Goal: Navigation & Orientation: Find specific page/section

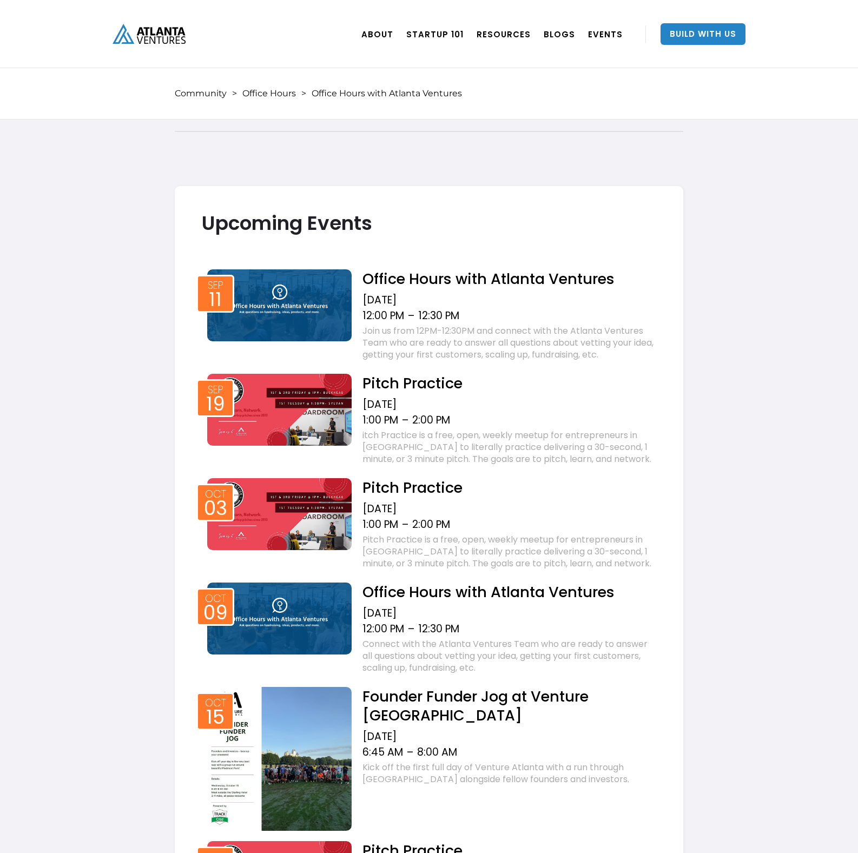
scroll to position [1010, 0]
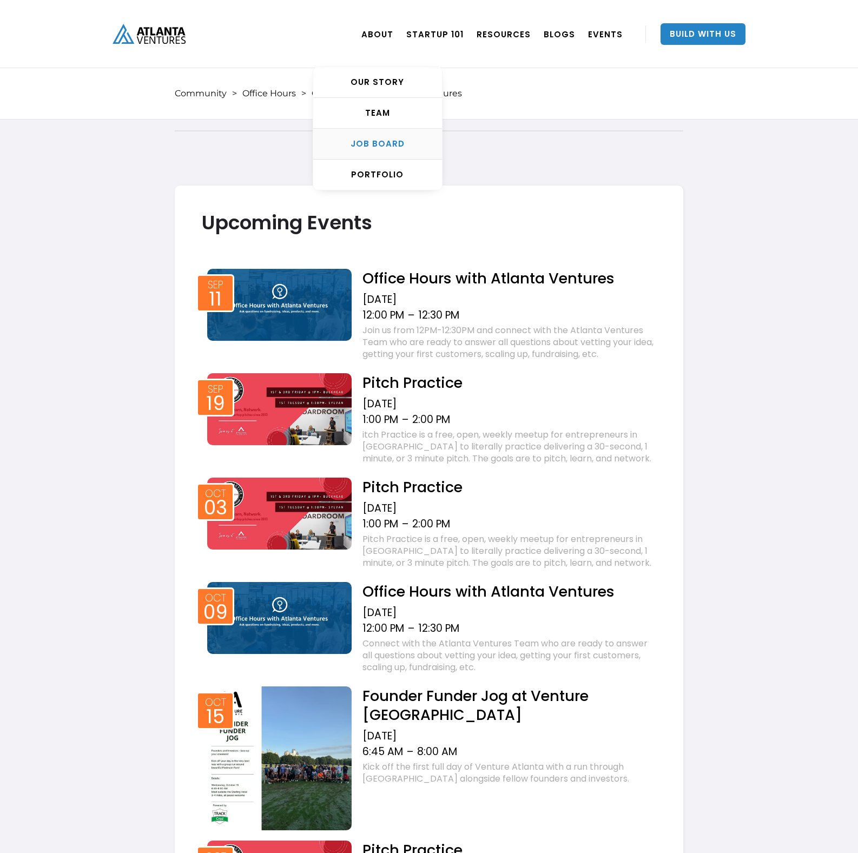
click at [385, 147] on div "Job Board" at bounding box center [377, 143] width 129 height 11
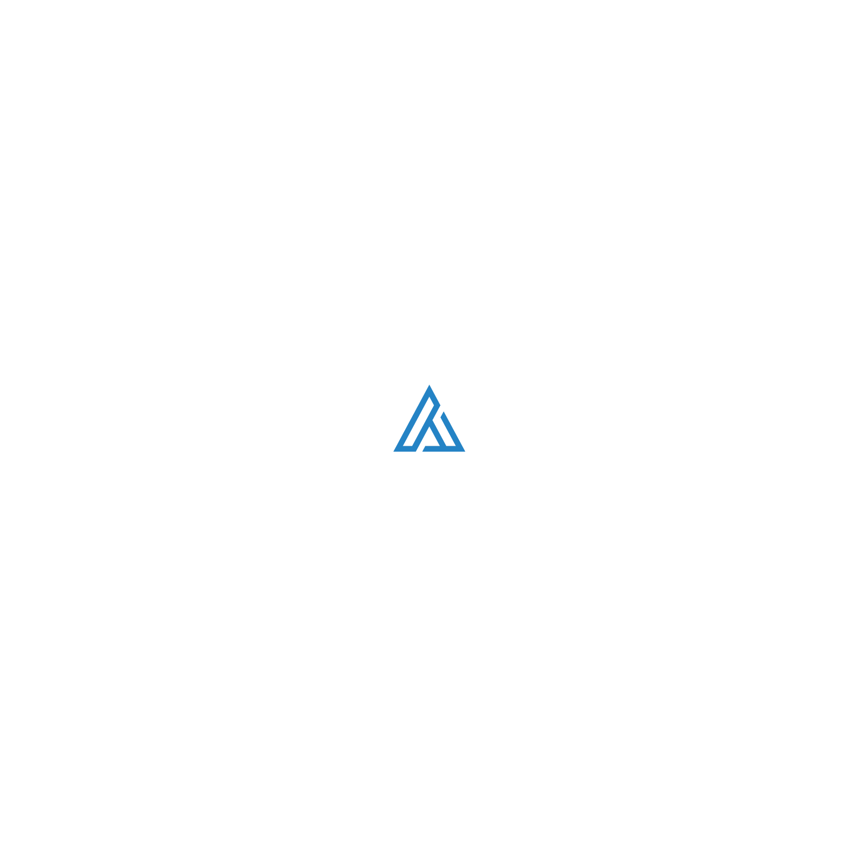
scroll to position [2102, 0]
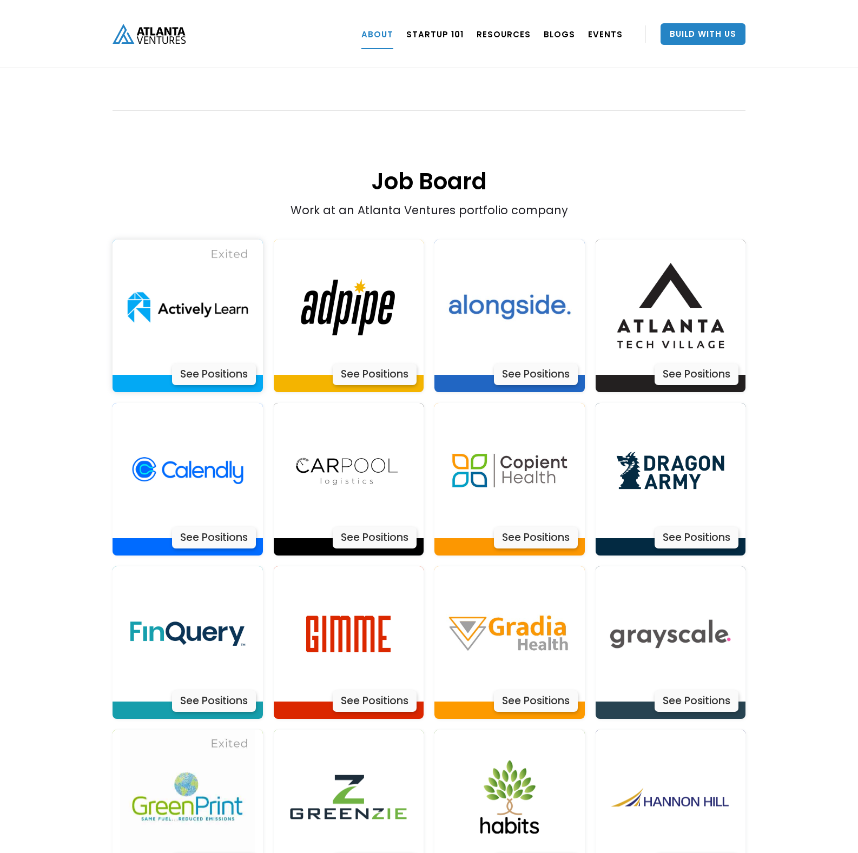
click at [215, 364] on div "See Positions" at bounding box center [214, 375] width 84 height 22
click at [222, 690] on div "See Positions" at bounding box center [214, 701] width 84 height 22
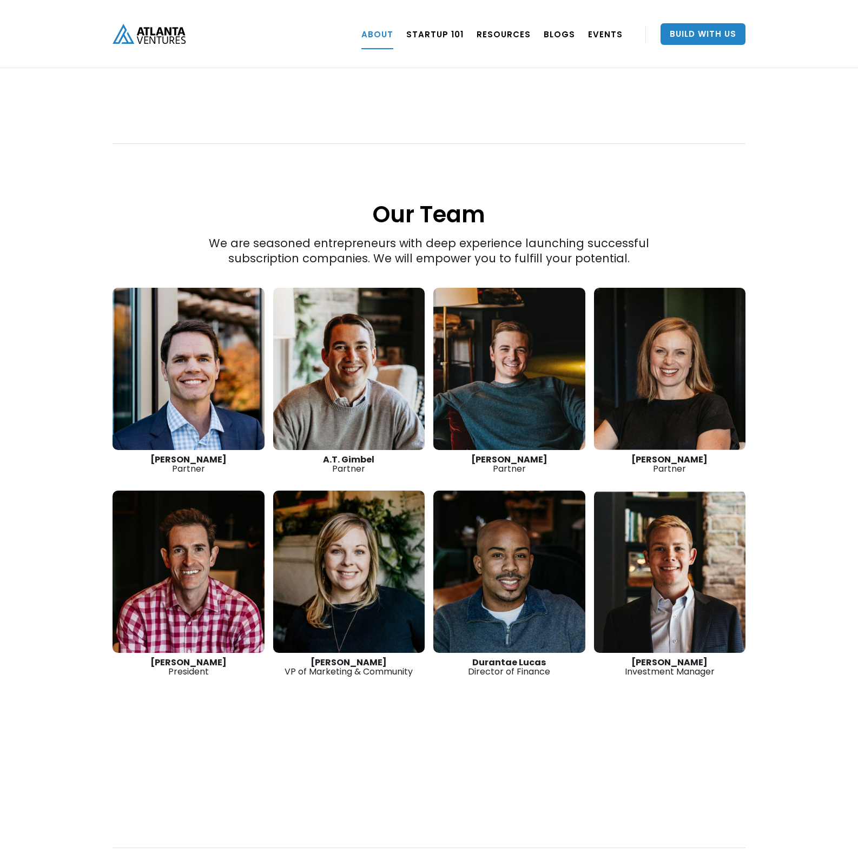
scroll to position [1363, 0]
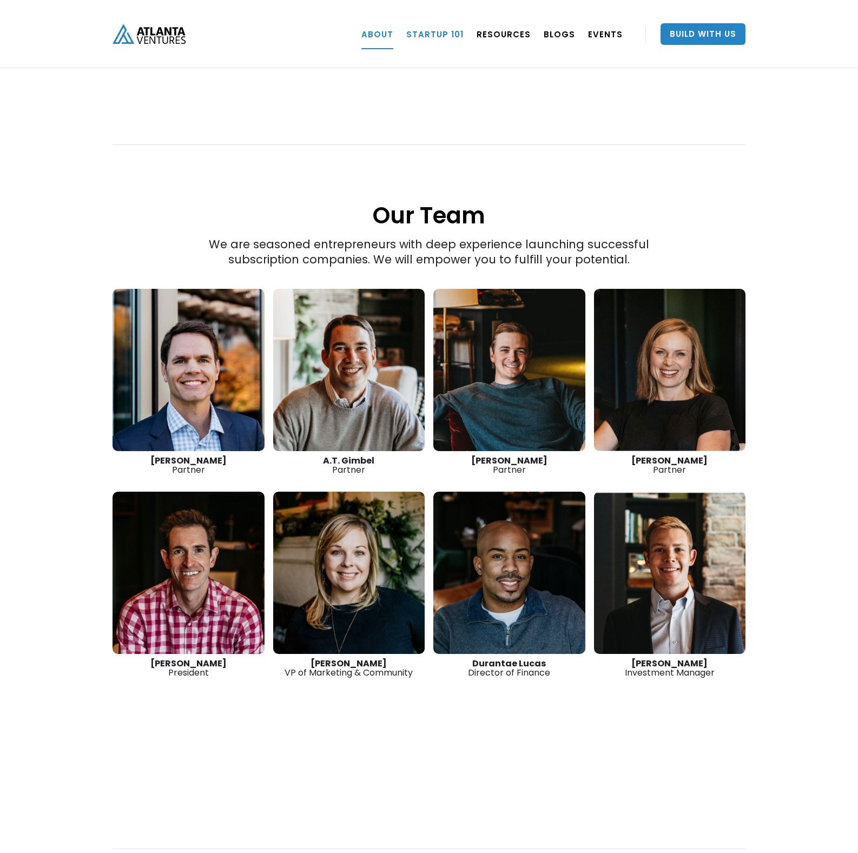
click at [446, 36] on link "Startup 101" at bounding box center [434, 34] width 57 height 30
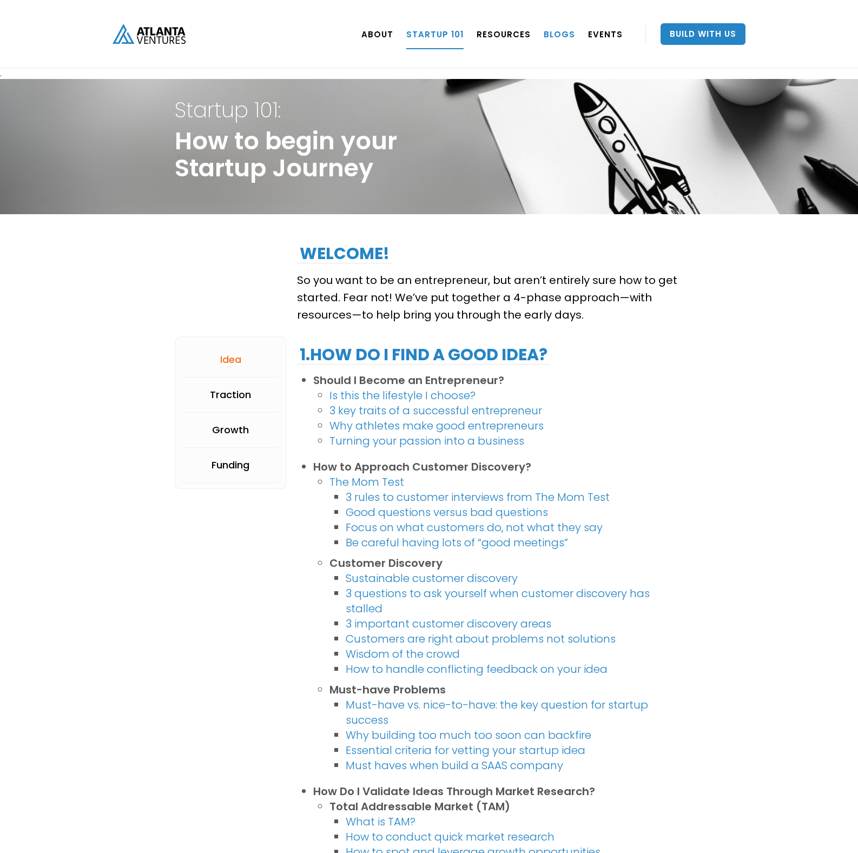
click at [551, 31] on link "BLOGS" at bounding box center [559, 34] width 31 height 30
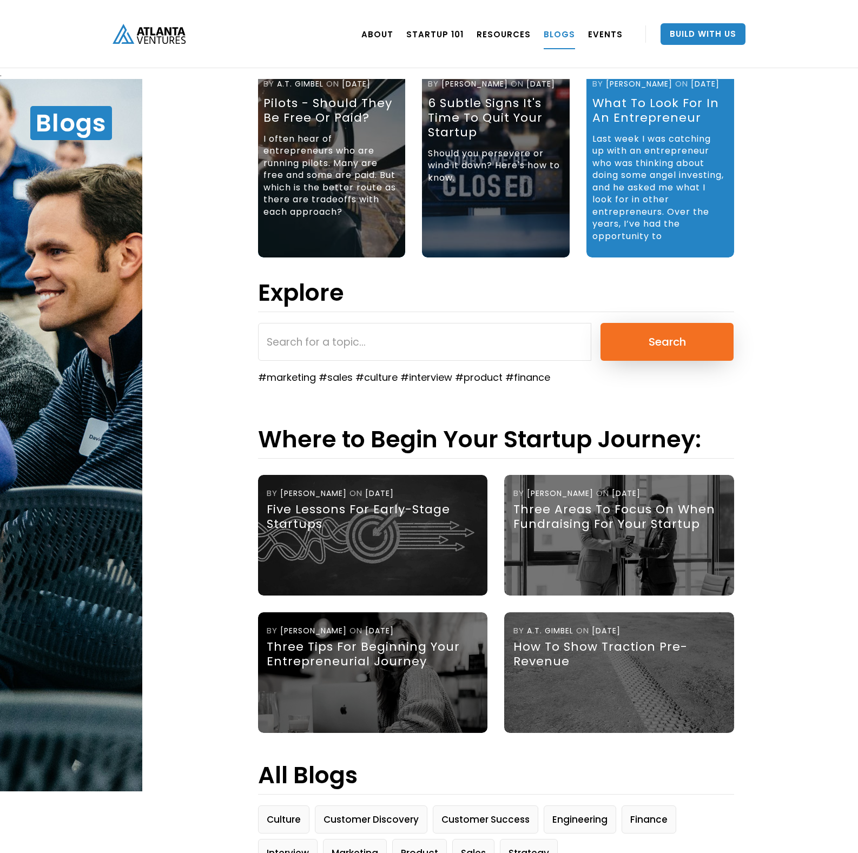
scroll to position [131, 0]
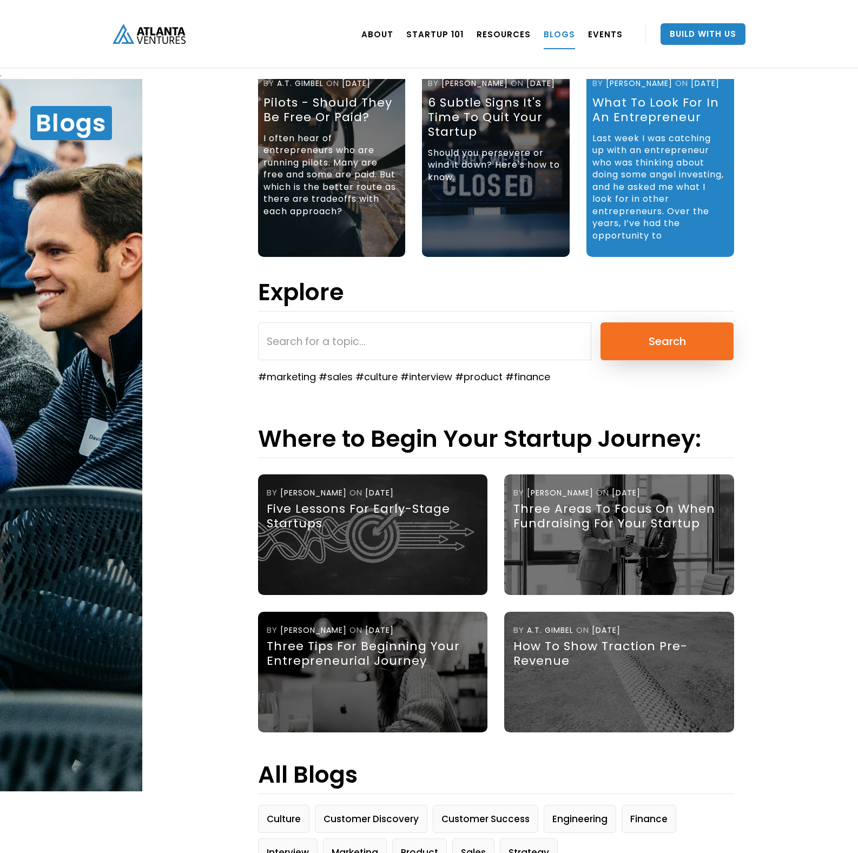
click at [403, 511] on div "Five Lessons for Early-Stage Startups" at bounding box center [370, 516] width 207 height 29
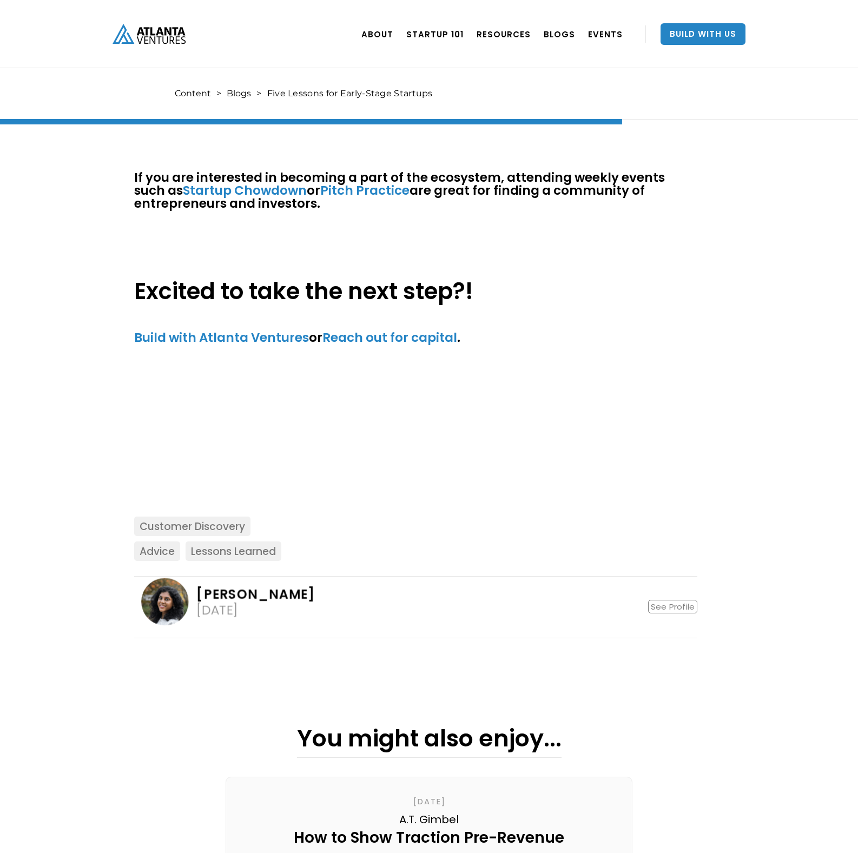
scroll to position [2287, 0]
click at [678, 599] on link "See Profile" at bounding box center [672, 606] width 49 height 14
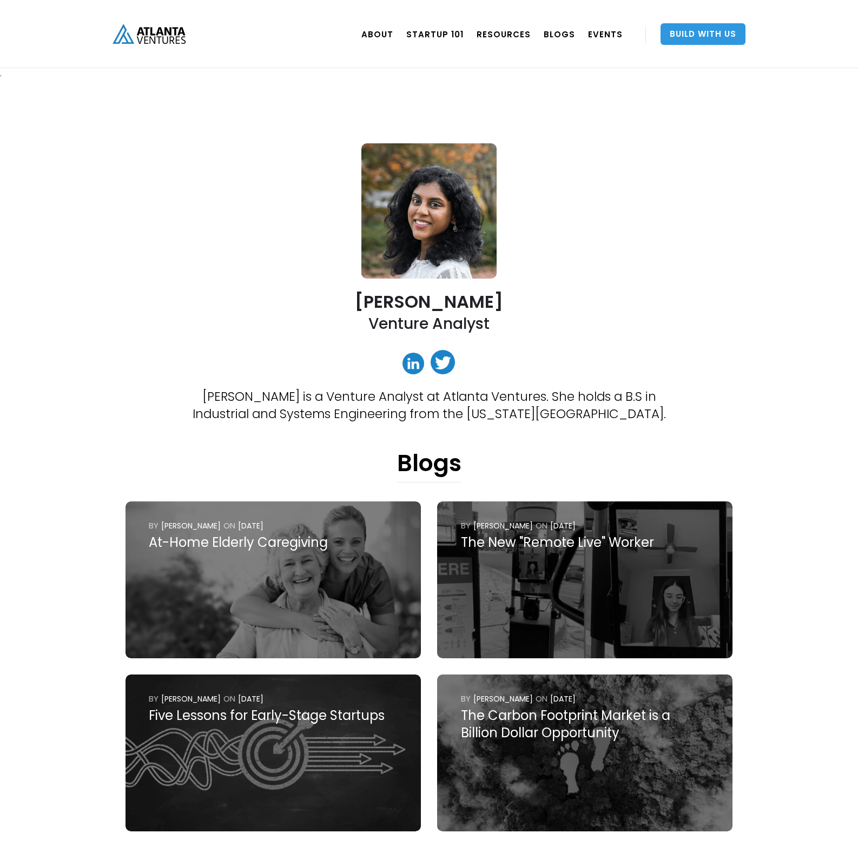
click at [705, 36] on link "Build With Us" at bounding box center [703, 34] width 85 height 22
